Goal: Understand process/instructions

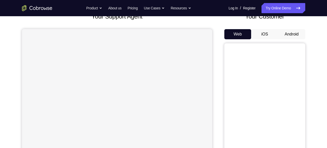
scroll to position [40, 0]
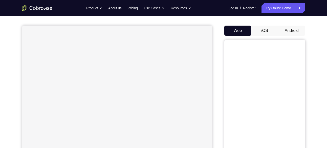
click at [296, 28] on button "Android" at bounding box center [291, 31] width 27 height 10
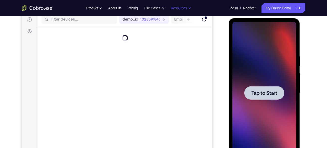
scroll to position [0, 0]
click at [258, 90] on span "Tap to Start" at bounding box center [264, 92] width 26 height 5
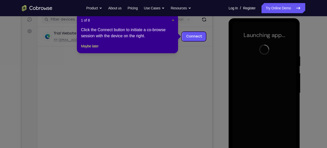
click at [172, 19] on span "×" at bounding box center [173, 20] width 2 height 4
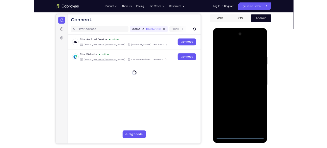
scroll to position [47, 0]
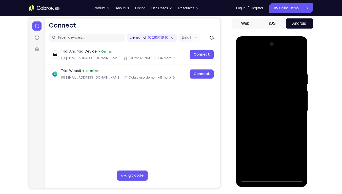
click at [273, 147] on div at bounding box center [272, 111] width 64 height 142
click at [270, 147] on div at bounding box center [272, 111] width 64 height 142
click at [295, 147] on div at bounding box center [272, 111] width 64 height 142
click at [292, 147] on div at bounding box center [272, 111] width 64 height 142
click at [244, 52] on div at bounding box center [272, 111] width 64 height 142
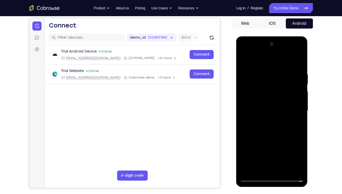
click at [257, 81] on div at bounding box center [272, 111] width 64 height 142
click at [269, 70] on div at bounding box center [272, 111] width 64 height 142
click at [263, 106] on div at bounding box center [272, 111] width 64 height 142
click at [273, 120] on div at bounding box center [272, 111] width 64 height 142
click at [281, 103] on div at bounding box center [272, 111] width 64 height 142
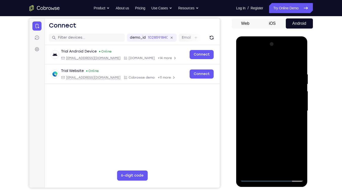
click at [297, 73] on div at bounding box center [272, 111] width 64 height 142
click at [280, 97] on div at bounding box center [272, 111] width 64 height 142
click at [245, 60] on div at bounding box center [272, 111] width 64 height 142
click at [250, 82] on div at bounding box center [272, 111] width 64 height 142
drag, startPoint x: 295, startPoint y: 132, endPoint x: 256, endPoint y: 131, distance: 39.0
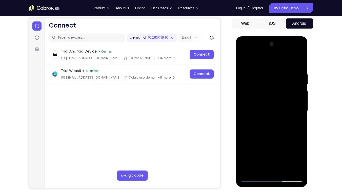
click at [256, 131] on div at bounding box center [272, 111] width 64 height 142
click at [301, 133] on div at bounding box center [272, 111] width 64 height 142
drag, startPoint x: 270, startPoint y: 150, endPoint x: 267, endPoint y: 80, distance: 69.6
click at [267, 80] on div at bounding box center [272, 111] width 64 height 142
click at [290, 119] on div at bounding box center [272, 111] width 64 height 142
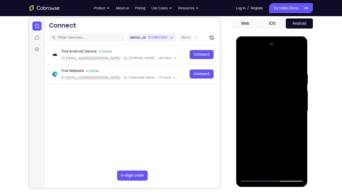
click at [290, 120] on div at bounding box center [272, 111] width 64 height 142
click at [289, 118] on div at bounding box center [272, 111] width 64 height 142
click at [279, 119] on div at bounding box center [272, 111] width 64 height 142
click at [291, 117] on div at bounding box center [272, 111] width 64 height 142
click at [243, 147] on div at bounding box center [272, 111] width 64 height 142
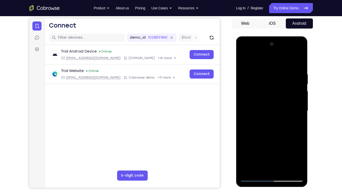
click at [253, 147] on div at bounding box center [272, 111] width 64 height 142
click at [244, 60] on div at bounding box center [272, 111] width 64 height 142
click at [253, 147] on div at bounding box center [272, 111] width 64 height 142
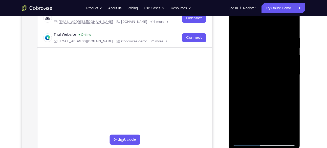
scroll to position [83, 0]
click at [236, 24] on div at bounding box center [264, 75] width 64 height 142
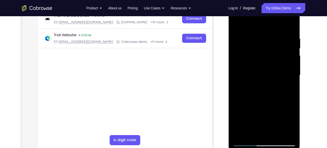
click at [284, 107] on div at bounding box center [264, 75] width 64 height 142
drag, startPoint x: 280, startPoint y: 77, endPoint x: 267, endPoint y: 13, distance: 65.1
click at [267, 13] on div at bounding box center [264, 75] width 64 height 142
drag, startPoint x: 283, startPoint y: 120, endPoint x: 268, endPoint y: 29, distance: 92.1
click at [268, 29] on div at bounding box center [264, 75] width 64 height 142
